Goal: Task Accomplishment & Management: Use online tool/utility

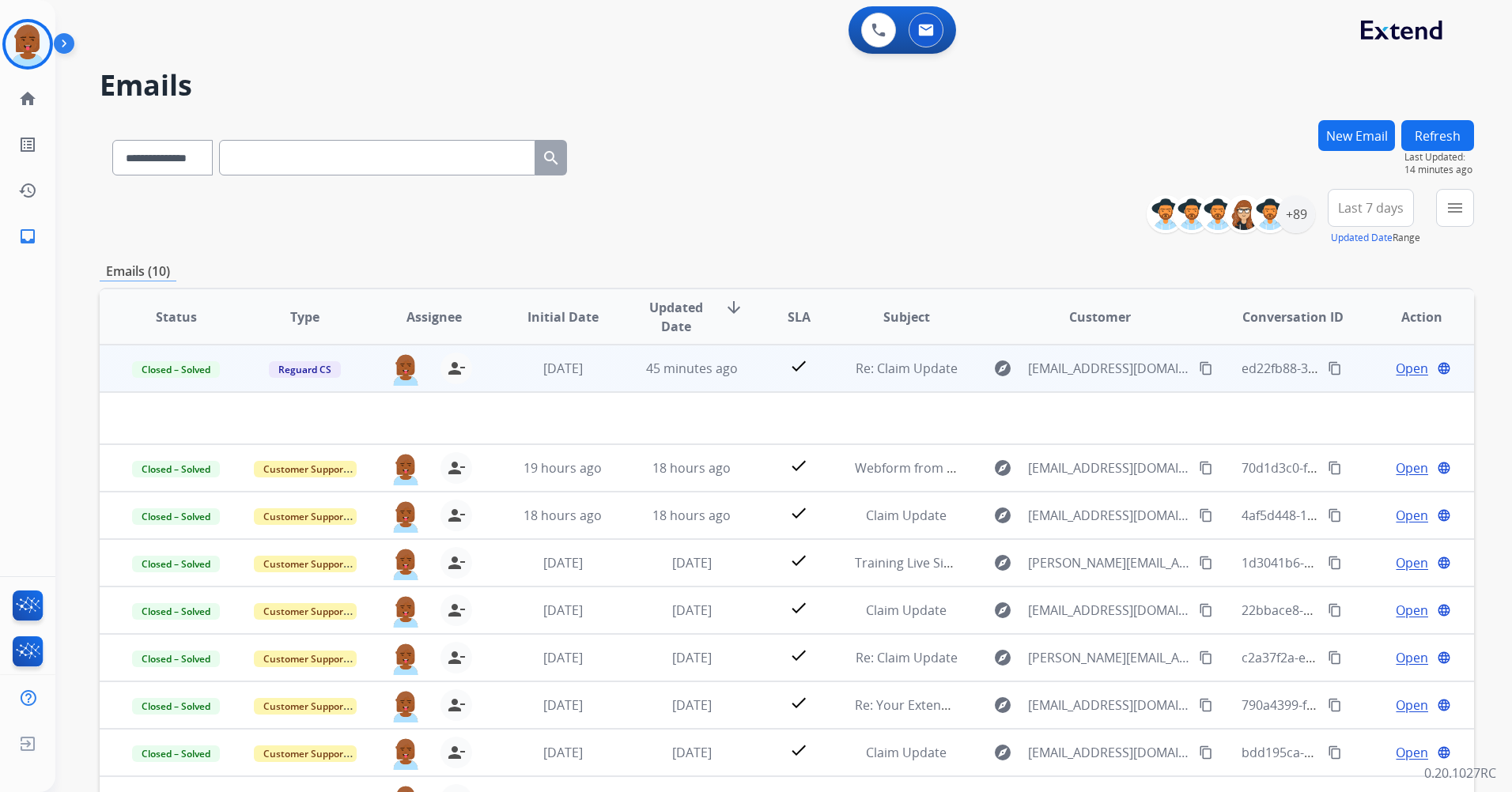
select select "**********"
click at [1427, 136] on button "Refresh" at bounding box center [1437, 135] width 73 height 31
click at [1286, 209] on div "+89" at bounding box center [1296, 214] width 38 height 38
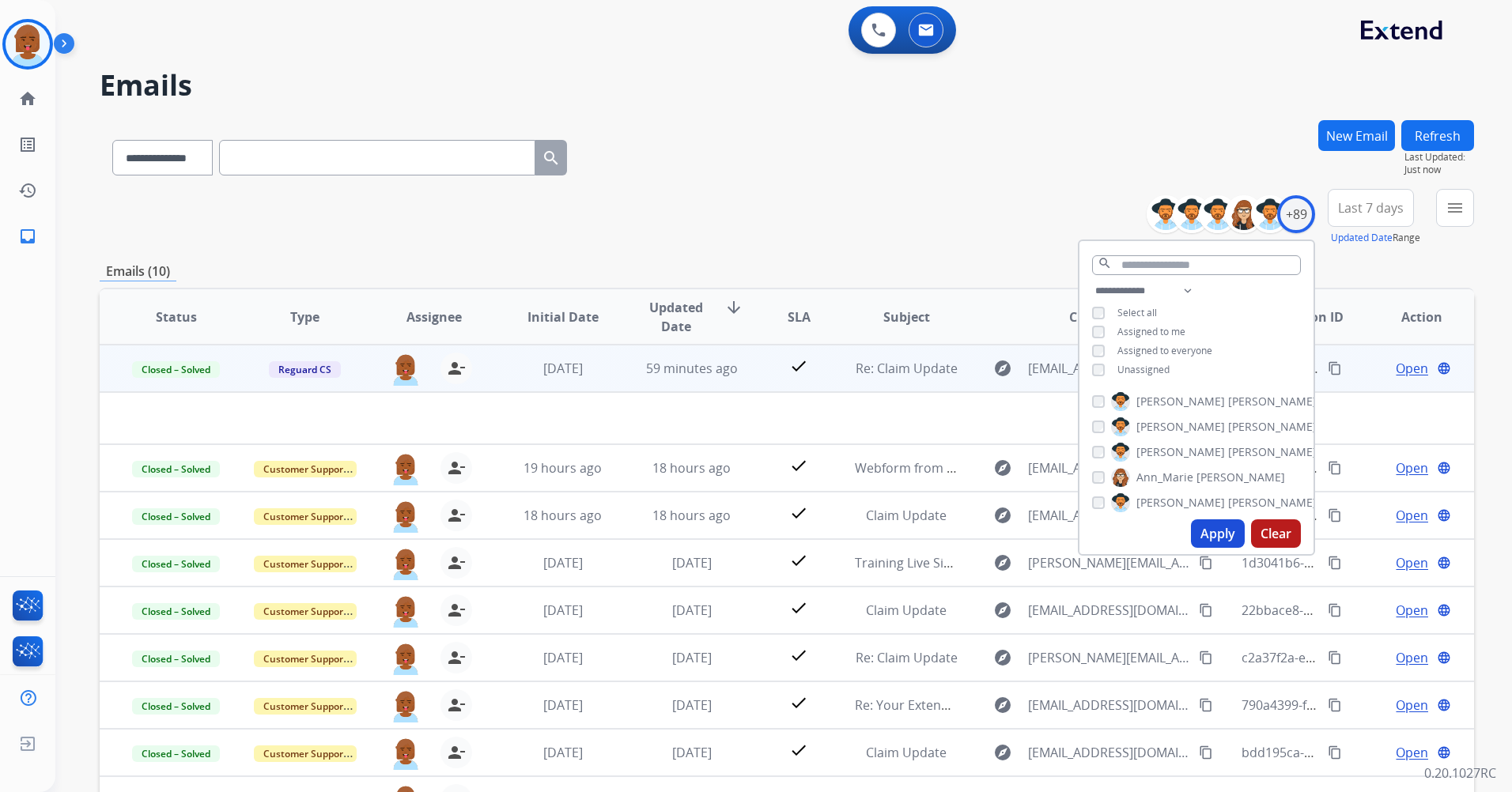
click at [1136, 372] on span "Unassigned" at bounding box center [1143, 369] width 53 height 13
drag, startPoint x: 1199, startPoint y: 529, endPoint x: 1189, endPoint y: 529, distance: 10.0
click at [1198, 529] on button "Apply" at bounding box center [1217, 534] width 53 height 28
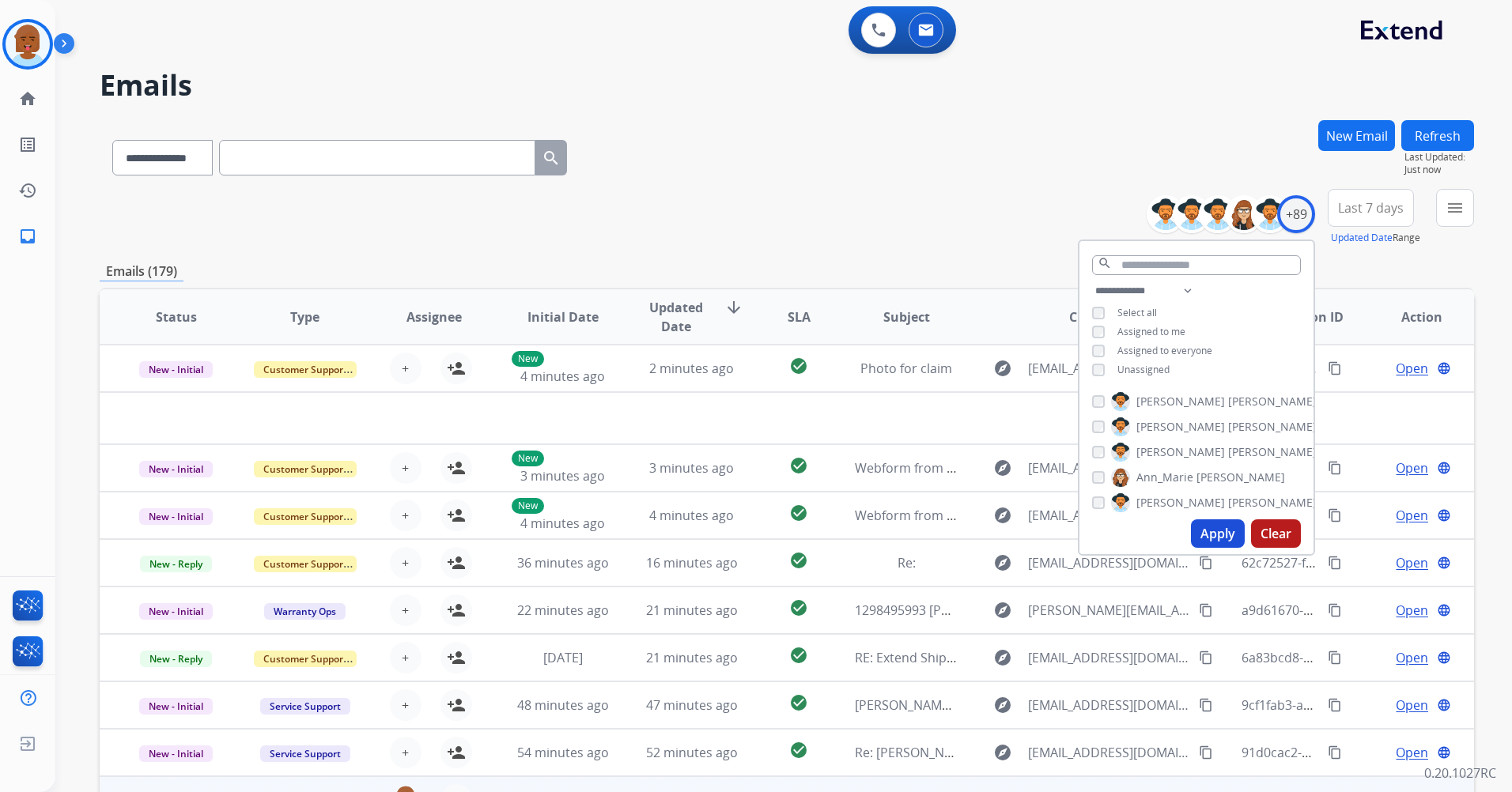
click at [1187, 534] on div "Apply Clear" at bounding box center [1196, 534] width 234 height 41
drag, startPoint x: 1238, startPoint y: 552, endPoint x: 1227, endPoint y: 549, distance: 11.4
click at [1235, 552] on div "Apply Clear" at bounding box center [1196, 534] width 234 height 41
click at [1222, 543] on button "Apply" at bounding box center [1217, 534] width 53 height 28
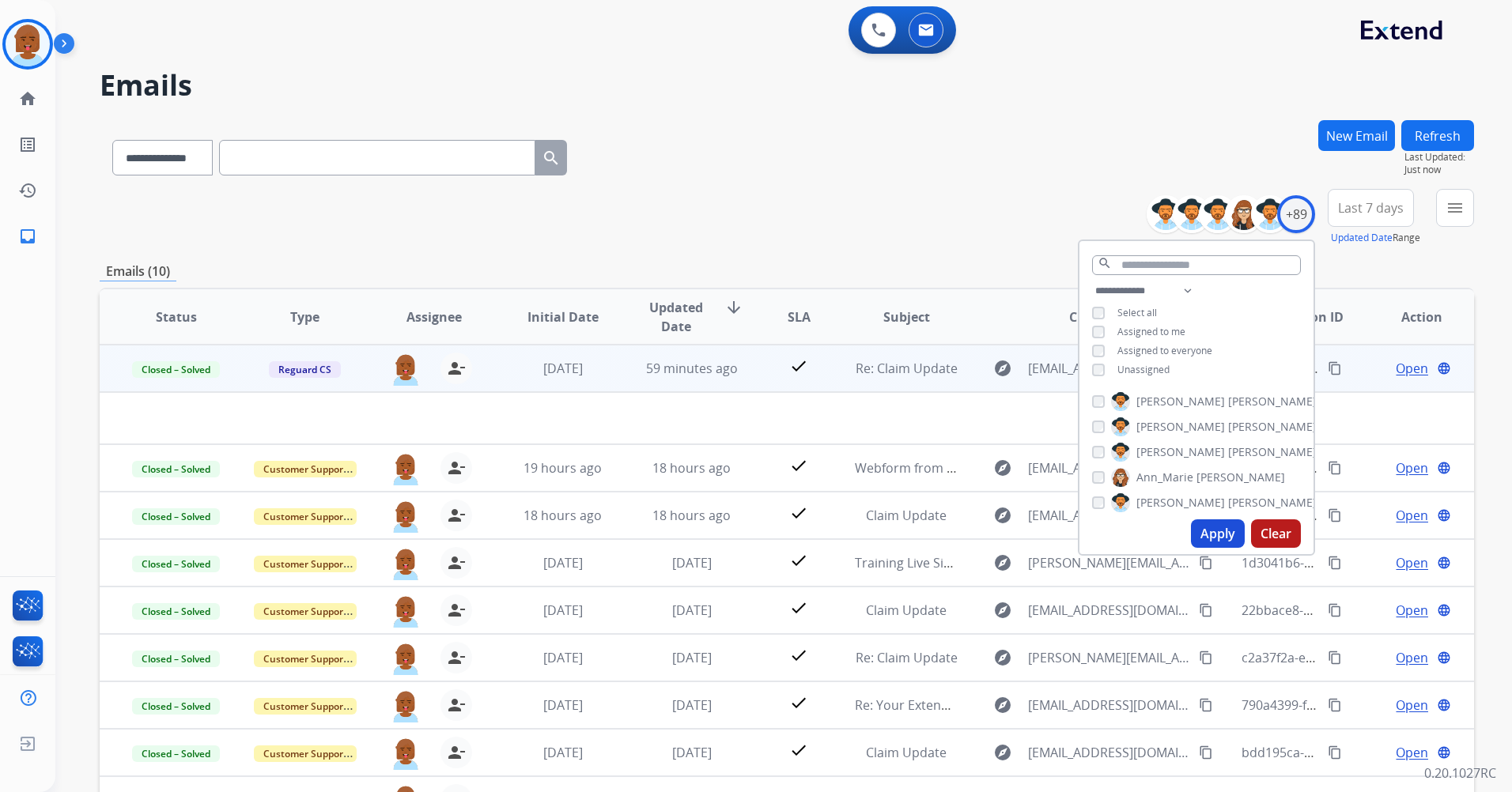
click at [797, 176] on div "**********" at bounding box center [787, 154] width 1374 height 69
